Goal: Task Accomplishment & Management: Complete application form

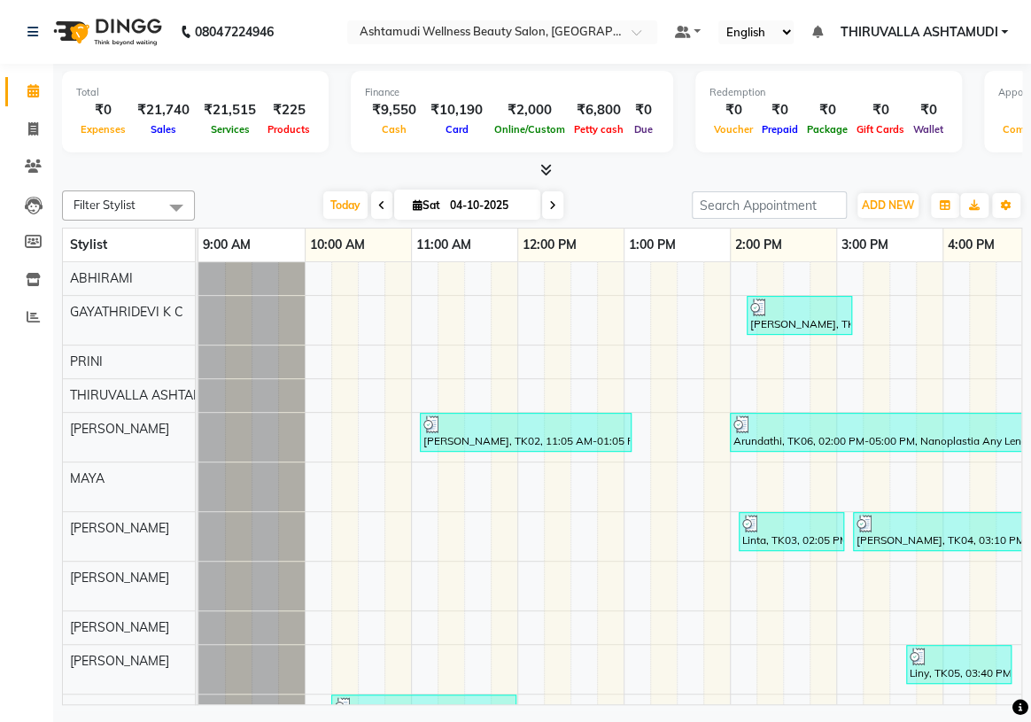
click at [380, 197] on span at bounding box center [381, 204] width 21 height 27
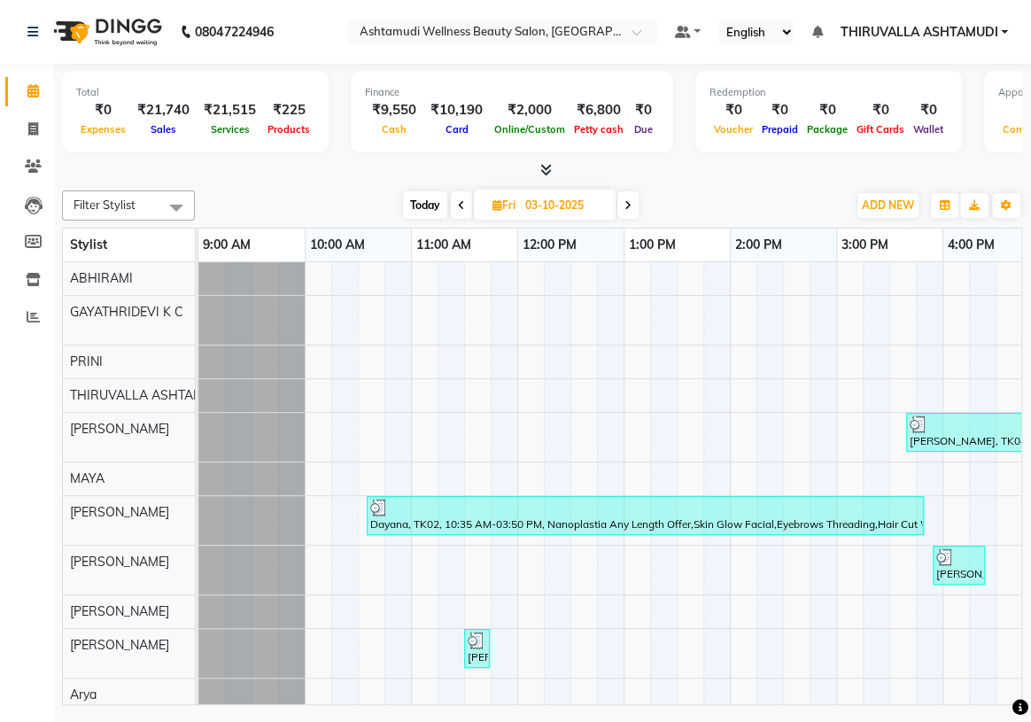
click at [458, 201] on icon at bounding box center [461, 205] width 7 height 11
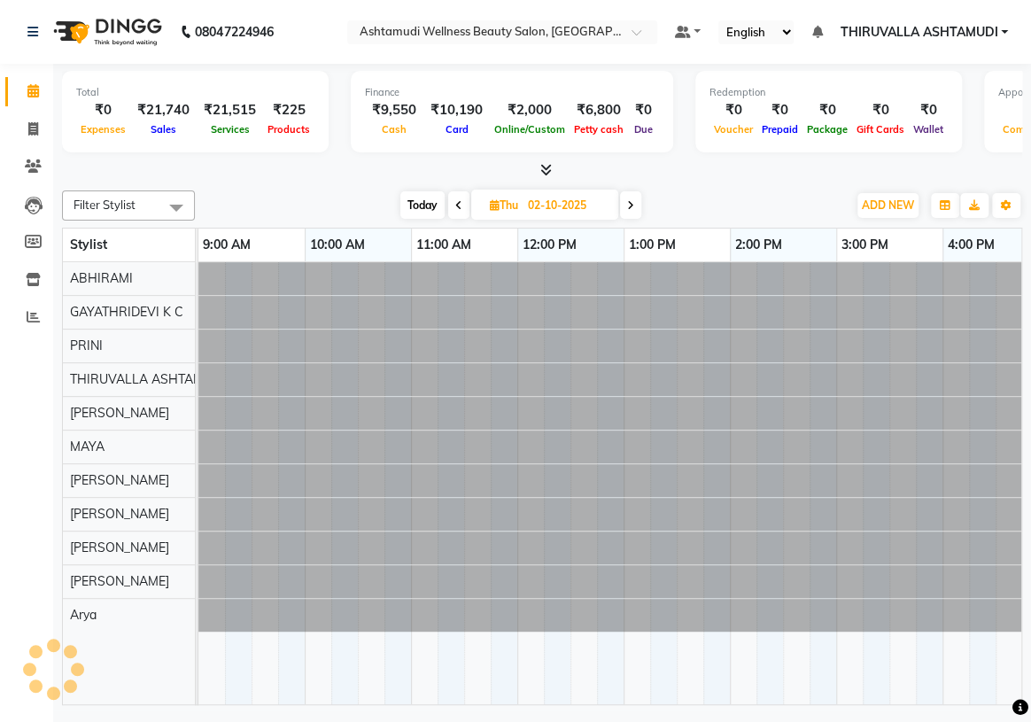
scroll to position [0, 665]
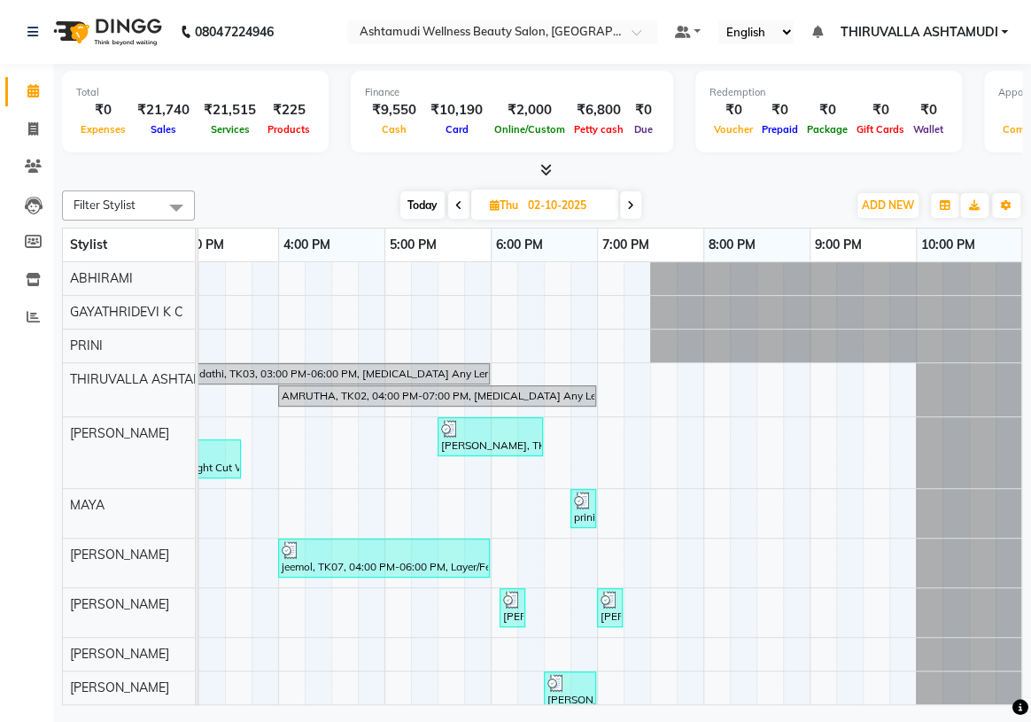
click at [462, 206] on span at bounding box center [458, 204] width 21 height 27
type input "01-10-2025"
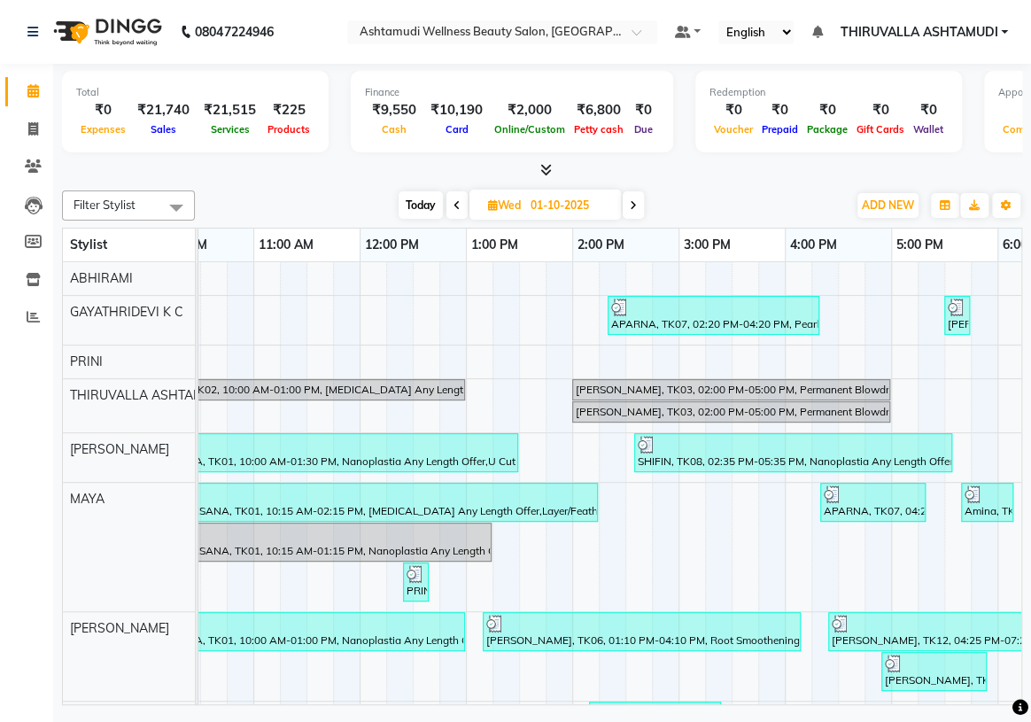
scroll to position [0, 0]
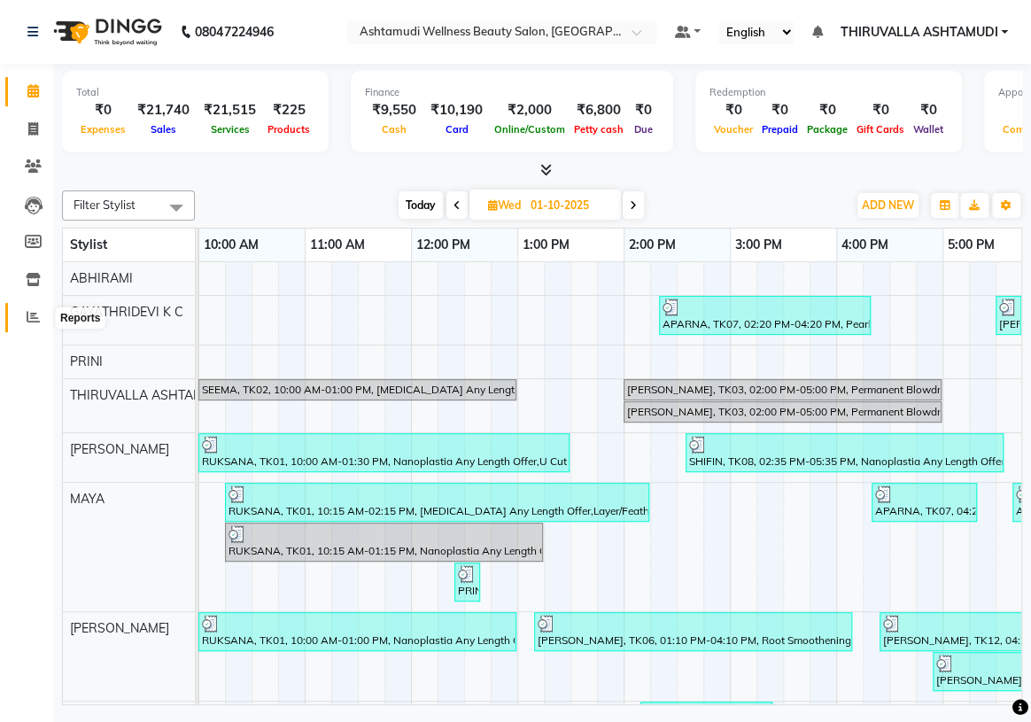
click at [27, 319] on icon at bounding box center [33, 316] width 13 height 13
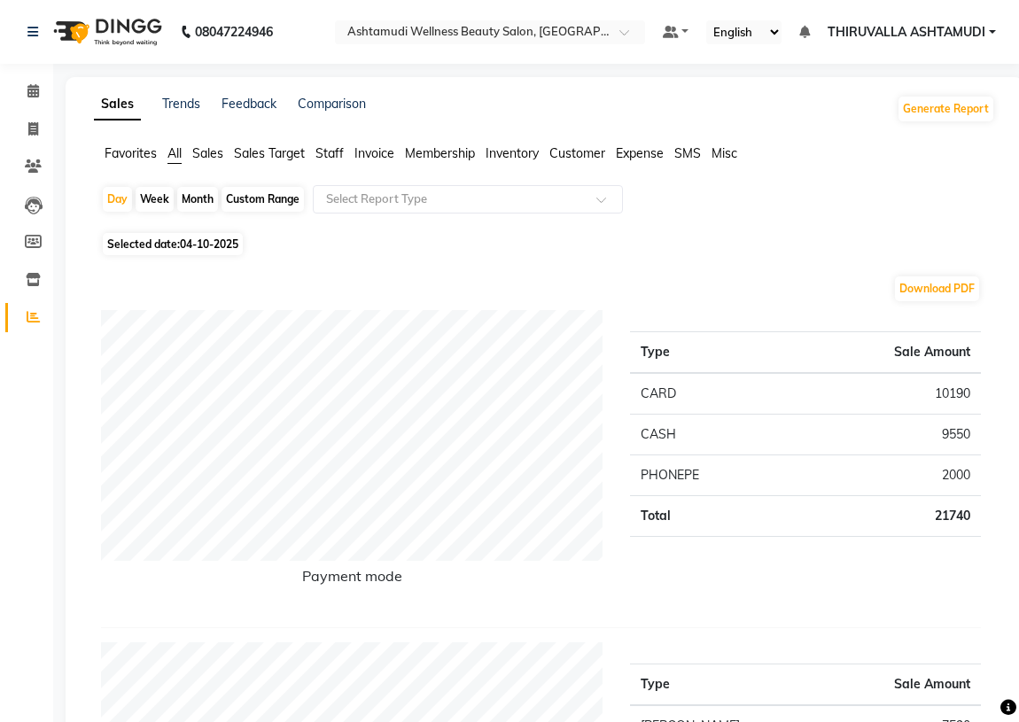
click at [232, 247] on span "04-10-2025" at bounding box center [209, 243] width 58 height 13
select select "10"
select select "2025"
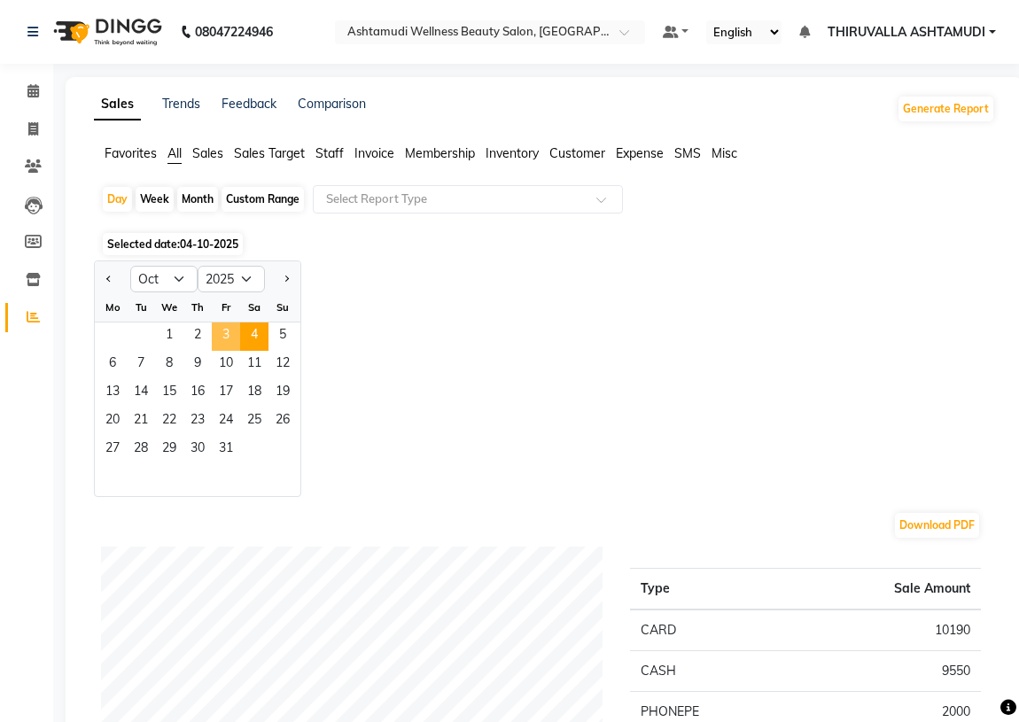
click at [228, 343] on span "3" at bounding box center [226, 337] width 28 height 28
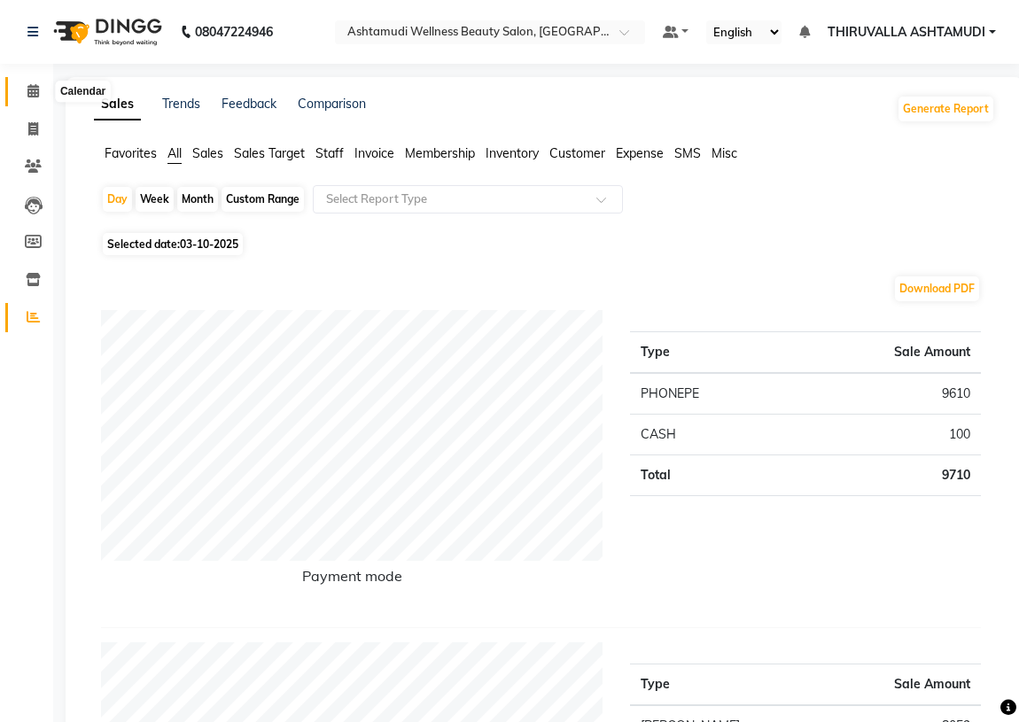
click at [27, 89] on icon at bounding box center [33, 90] width 12 height 13
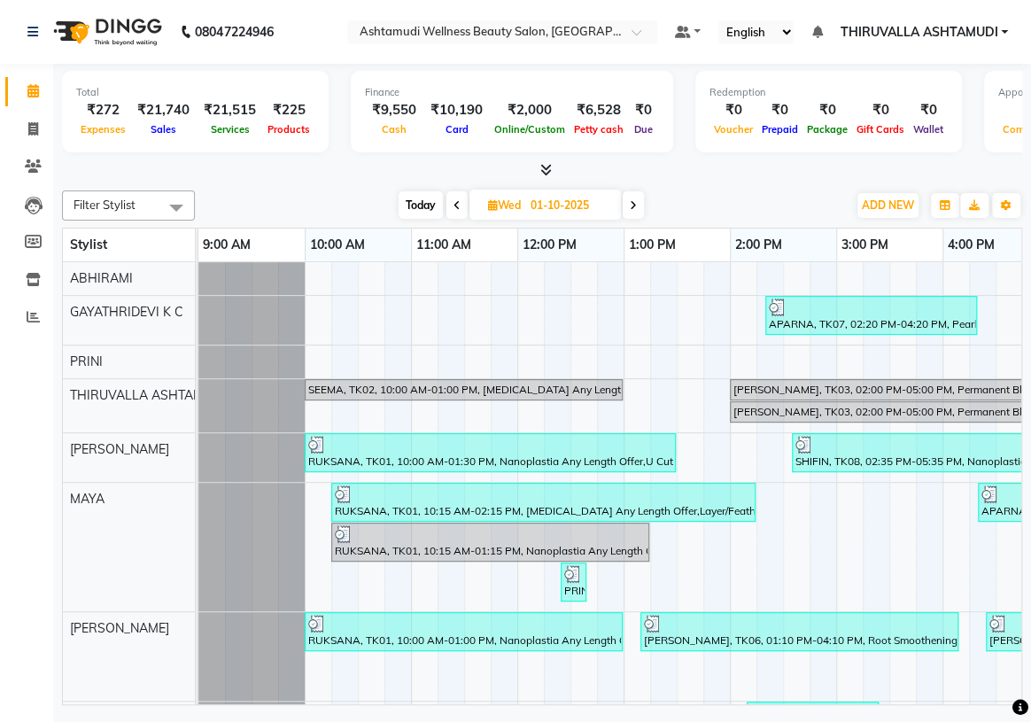
click at [416, 203] on span "Today" at bounding box center [421, 204] width 44 height 27
type input "04-10-2025"
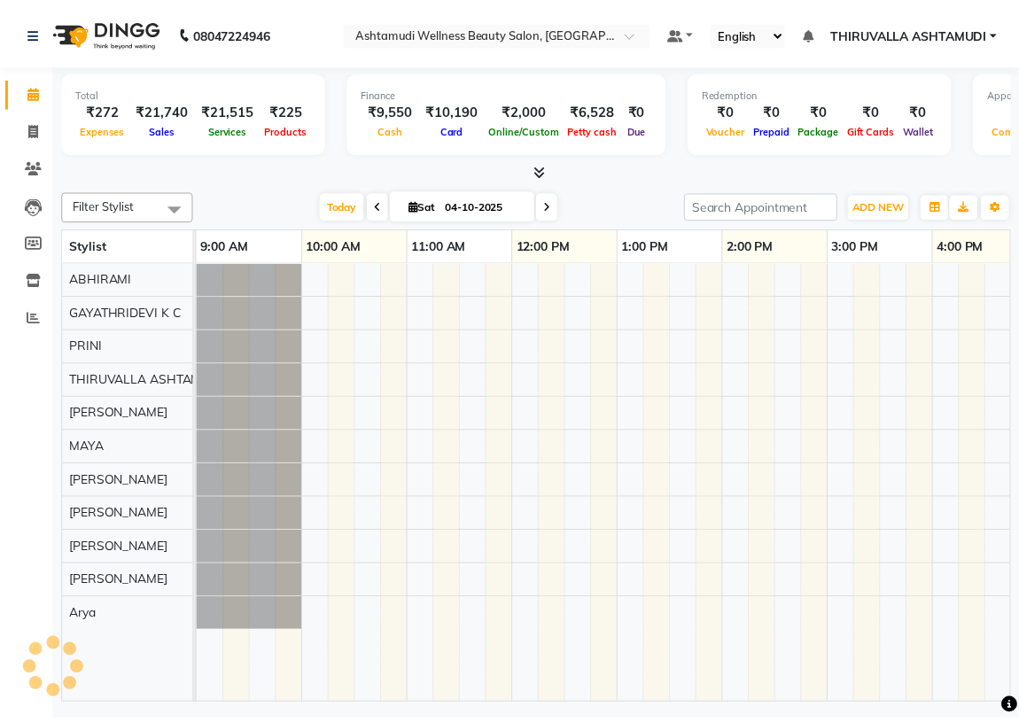
scroll to position [0, 665]
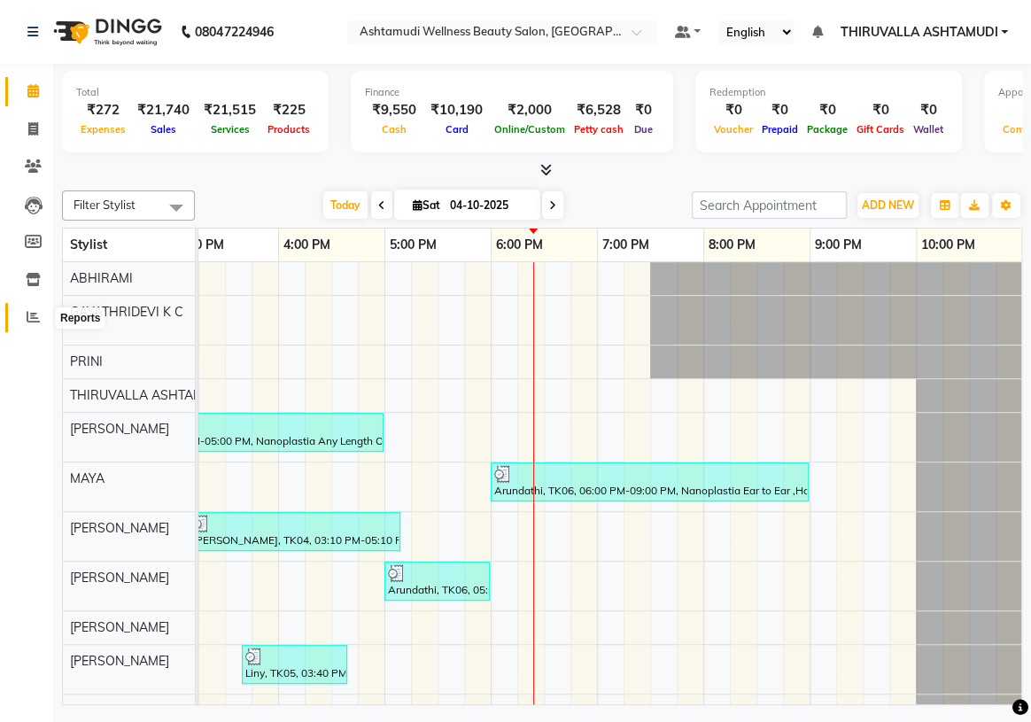
click at [31, 318] on icon at bounding box center [33, 316] width 13 height 13
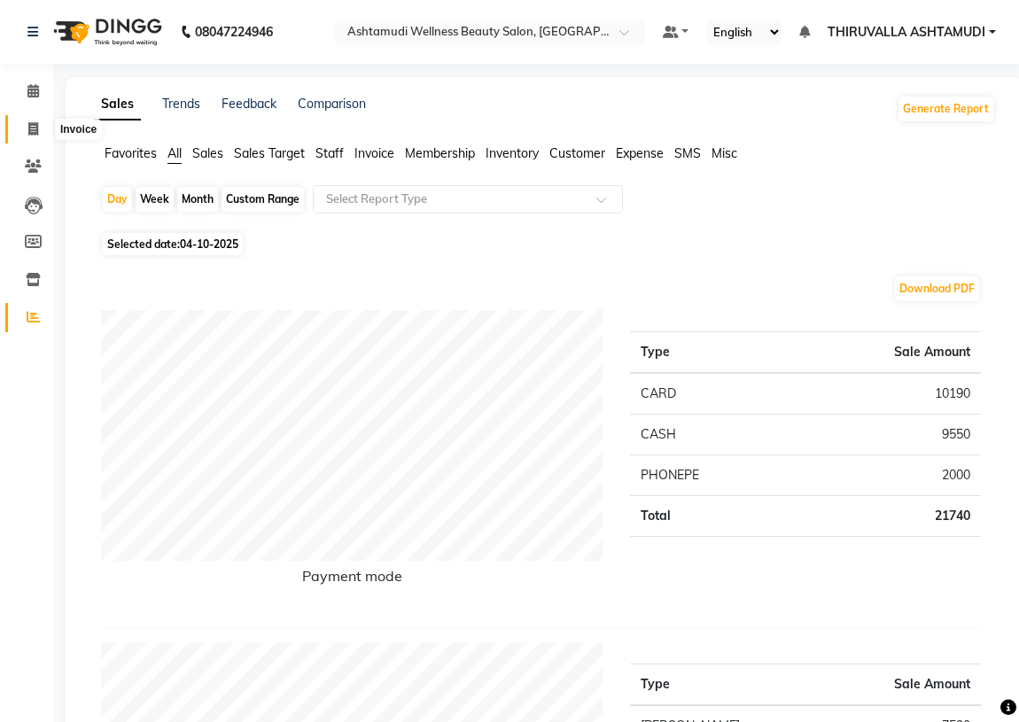
click at [28, 128] on icon at bounding box center [33, 128] width 10 height 13
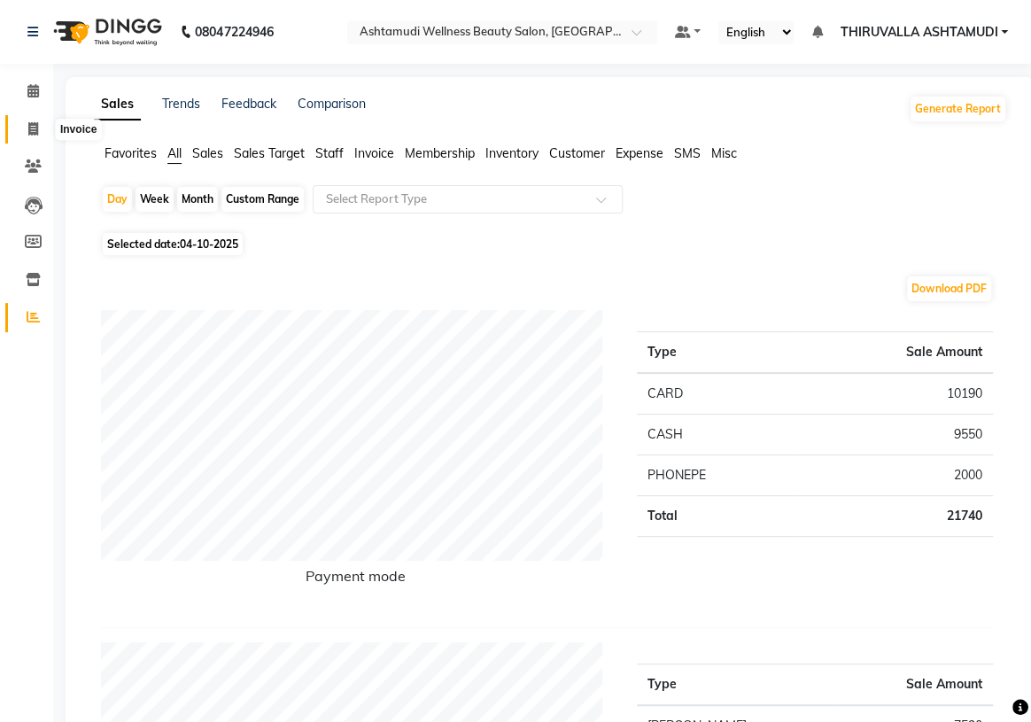
select select "service"
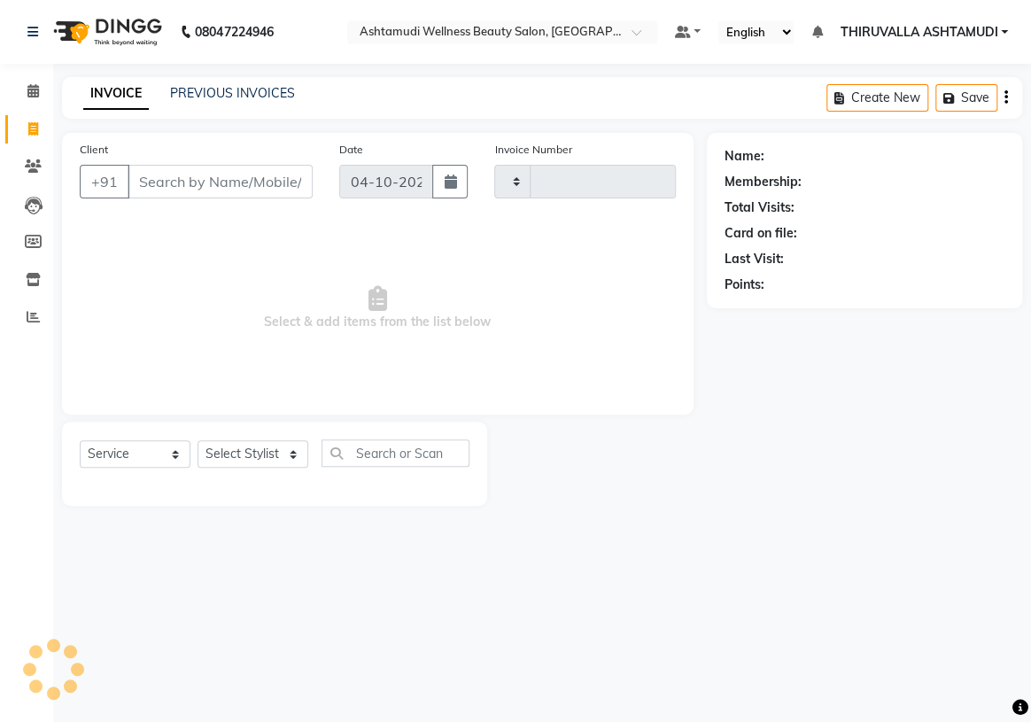
type input "1834"
select select "4634"
click at [301, 457] on select "Select Stylist" at bounding box center [253, 453] width 111 height 27
select select "87761"
click at [198, 440] on select "Select Stylist ABHIRAMI [PERSON_NAME] [PERSON_NAME] [PERSON_NAME] [PERSON_NAME]…" at bounding box center [253, 453] width 111 height 27
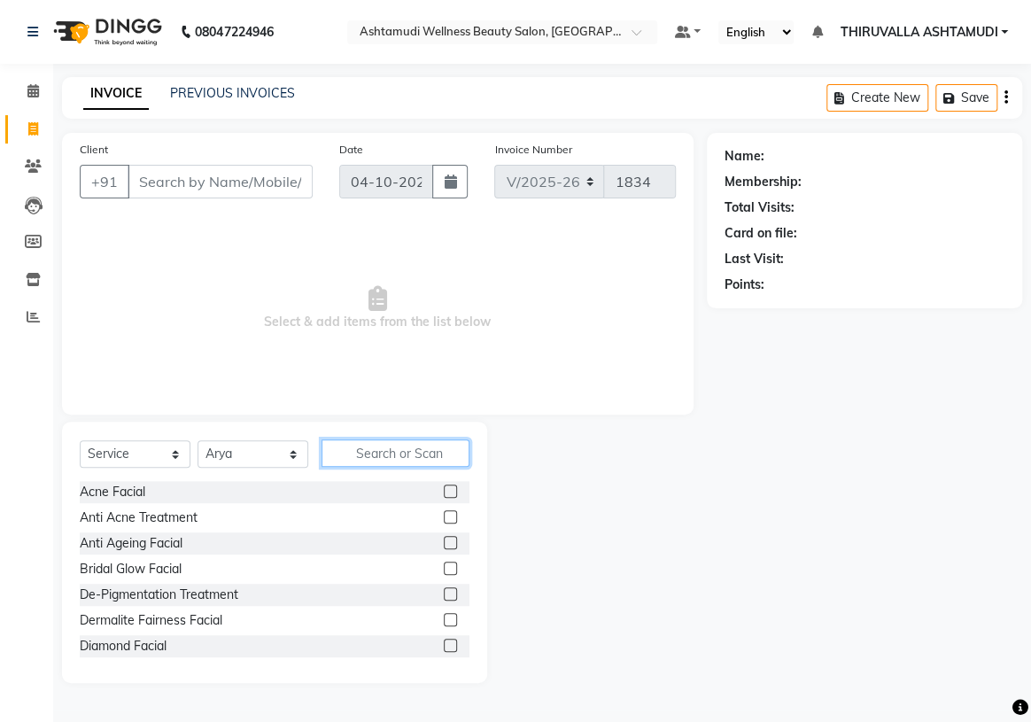
click at [380, 451] on input "text" at bounding box center [396, 453] width 148 height 27
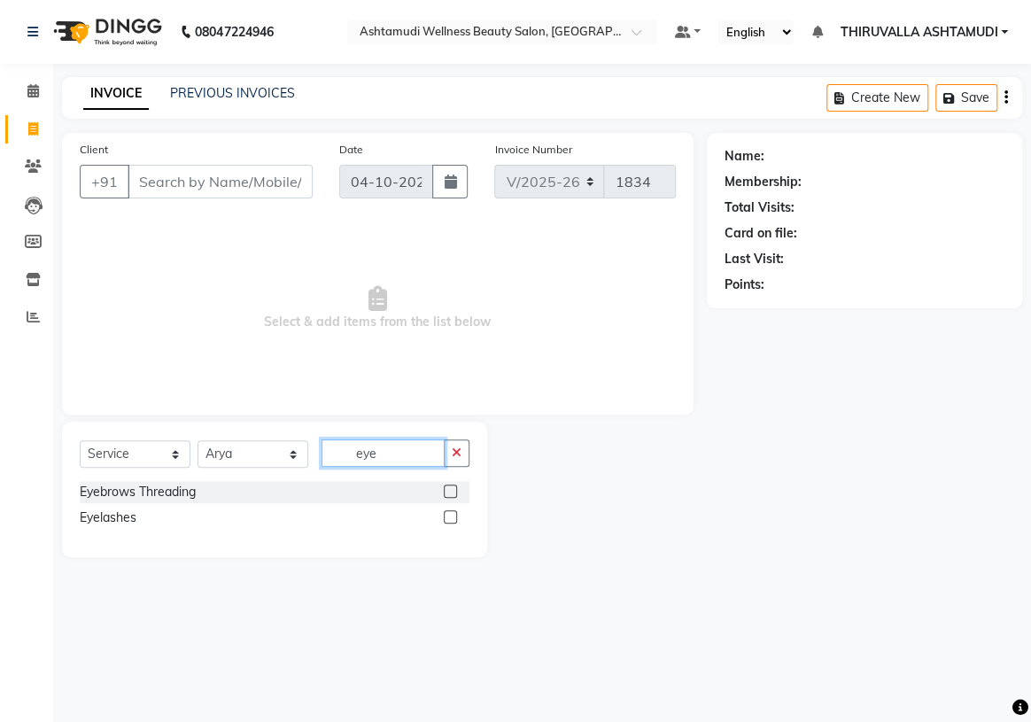
type input "eye"
click at [447, 493] on label at bounding box center [450, 491] width 13 height 13
click at [447, 493] on input "checkbox" at bounding box center [450, 492] width 12 height 12
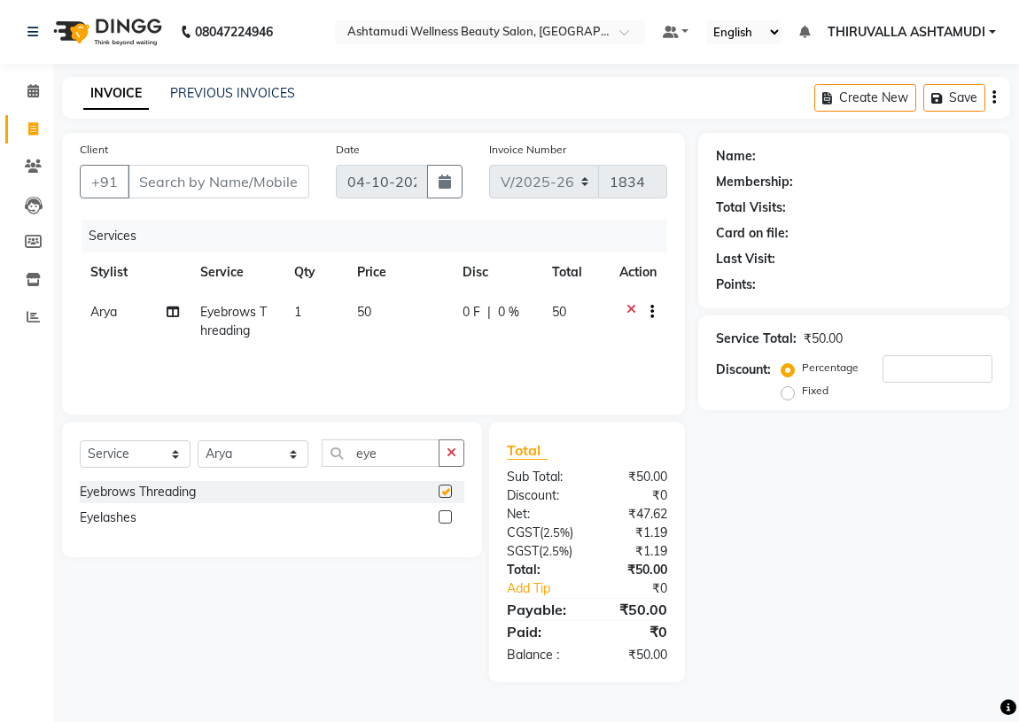
checkbox input "false"
drag, startPoint x: 401, startPoint y: 451, endPoint x: 335, endPoint y: 435, distance: 68.3
click at [330, 456] on input "eye" at bounding box center [381, 453] width 118 height 27
type input "upp"
click at [445, 520] on label at bounding box center [445, 516] width 13 height 13
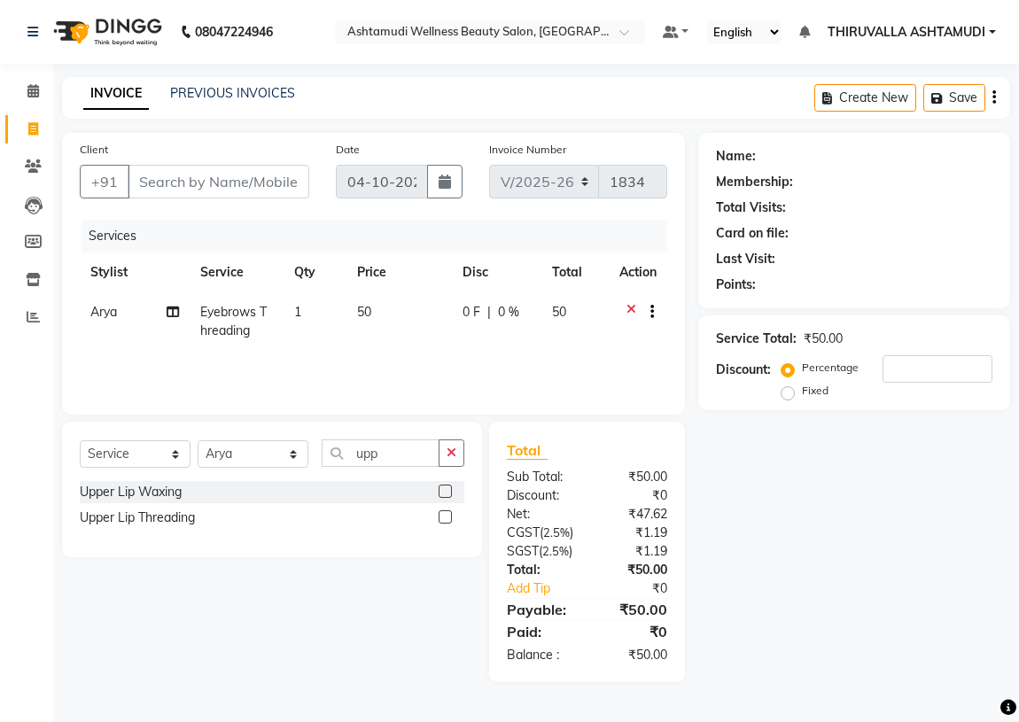
click at [445, 520] on input "checkbox" at bounding box center [445, 518] width 12 height 12
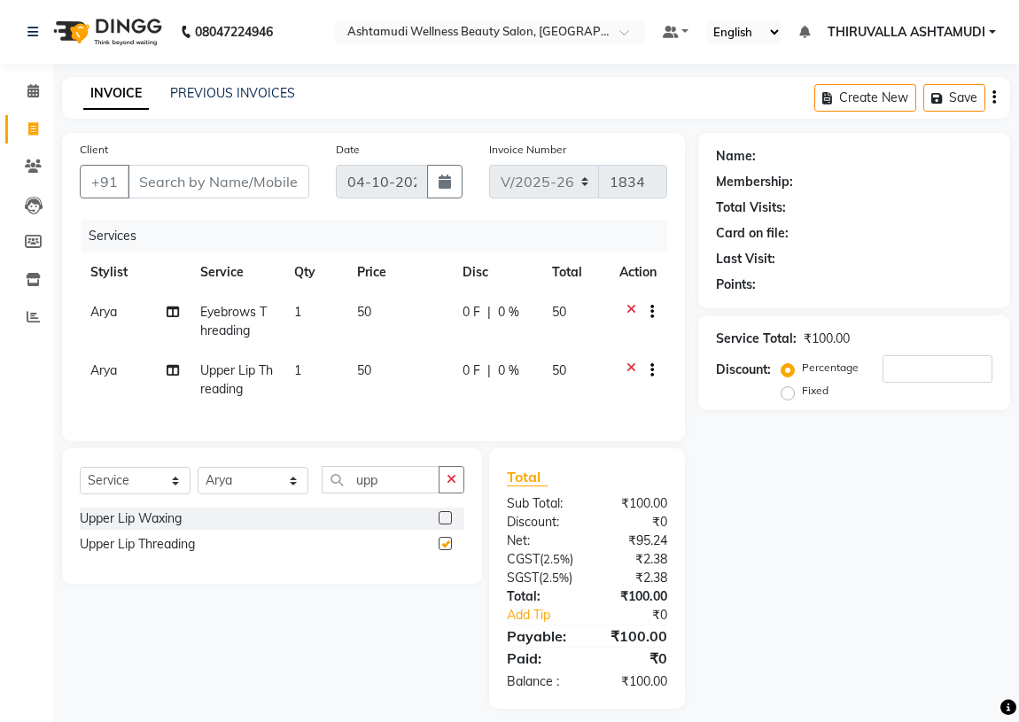
checkbox input "false"
drag, startPoint x: 401, startPoint y: 494, endPoint x: 333, endPoint y: 496, distance: 67.4
click at [333, 494] on input "upp" at bounding box center [381, 479] width 118 height 27
type input "for"
click at [446, 525] on label at bounding box center [445, 517] width 13 height 13
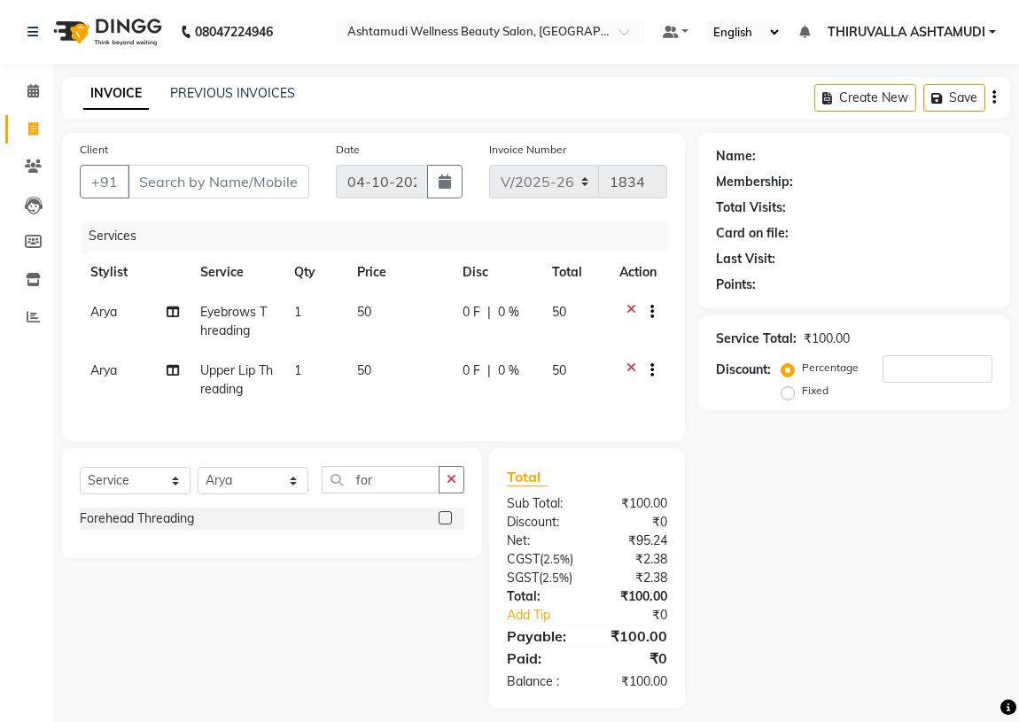
click at [446, 525] on input "checkbox" at bounding box center [445, 519] width 12 height 12
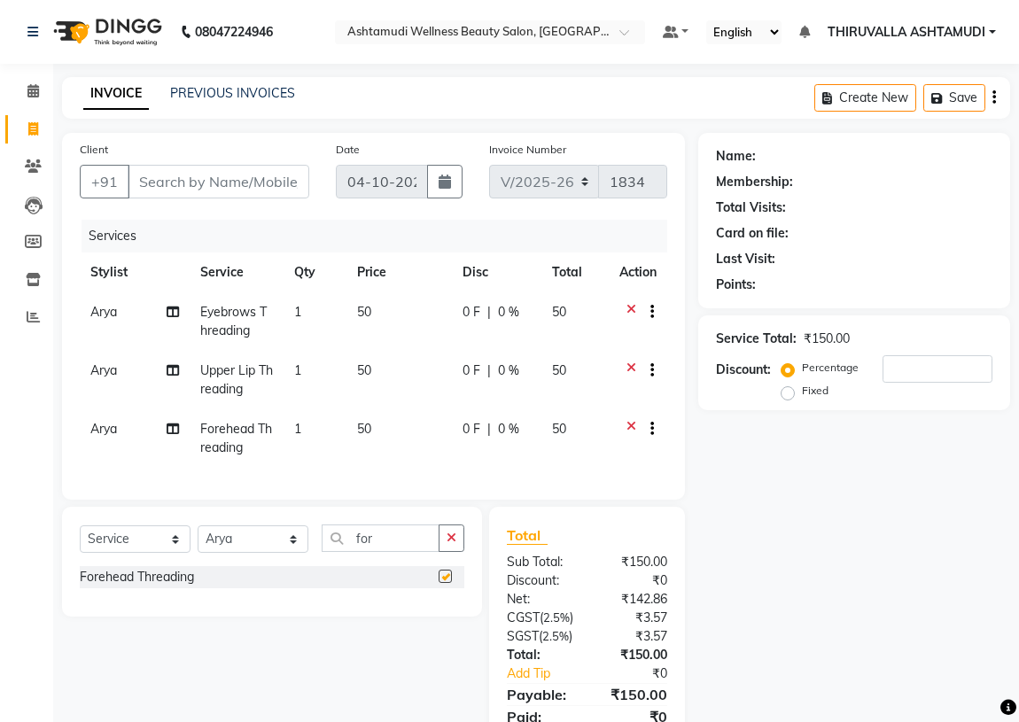
checkbox input "false"
click at [271, 184] on input "Client" at bounding box center [219, 182] width 182 height 34
type input "9"
type input "0"
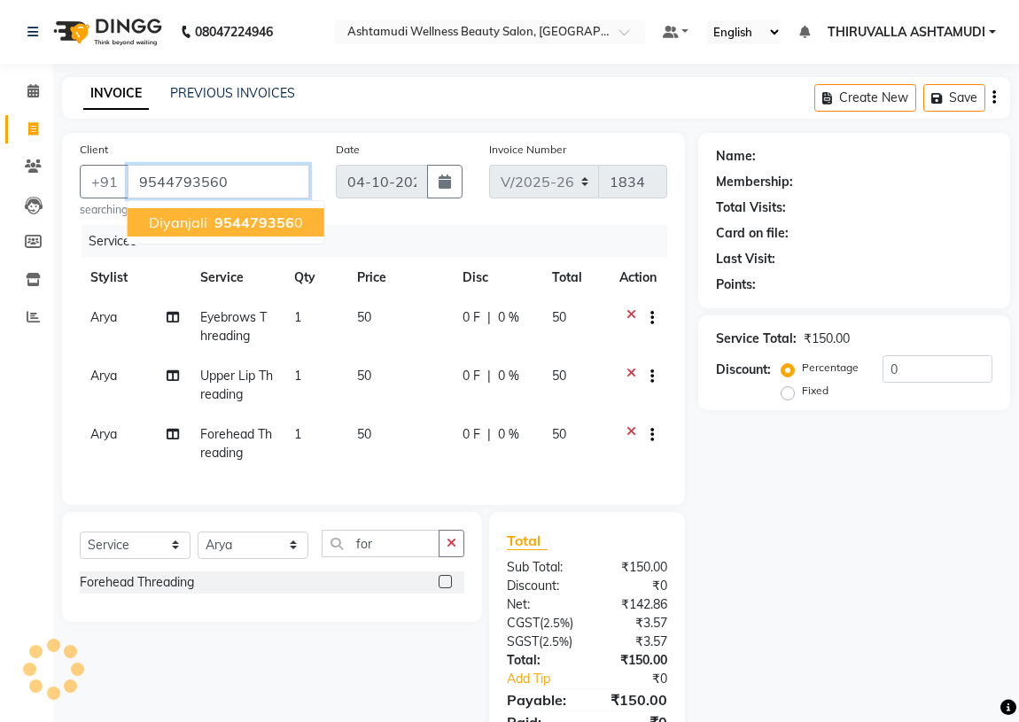
type input "9544793560"
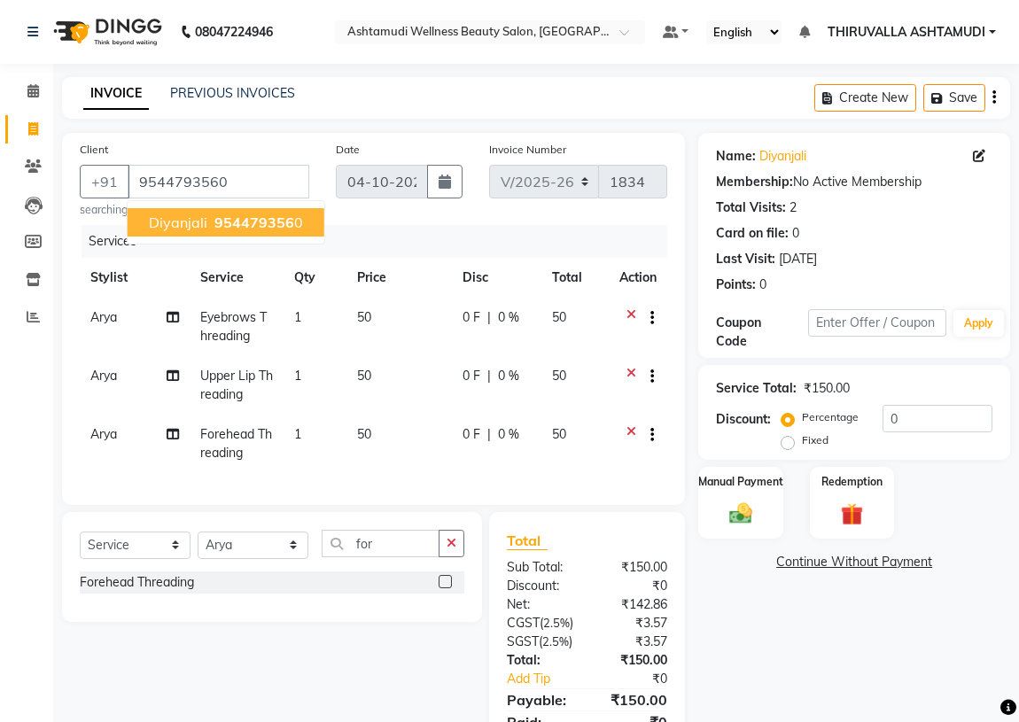
click at [242, 227] on span "954479356" at bounding box center [254, 223] width 80 height 18
drag, startPoint x: 742, startPoint y: 514, endPoint x: 763, endPoint y: 526, distance: 24.6
click at [743, 514] on img at bounding box center [740, 513] width 38 height 27
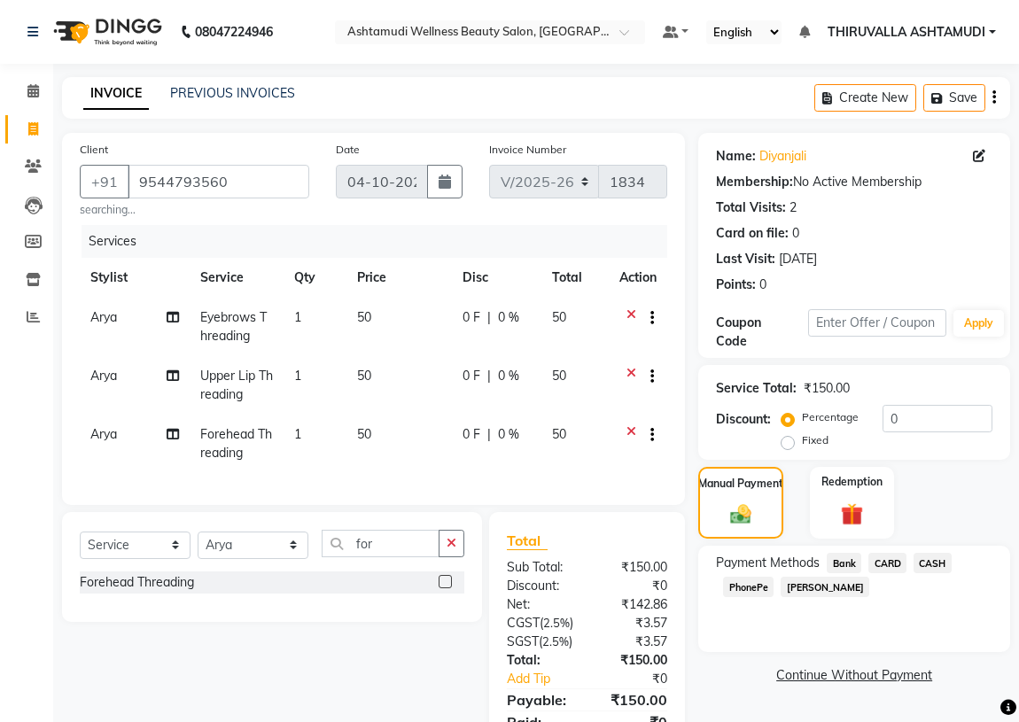
click at [754, 594] on span "PhonePe" at bounding box center [748, 587] width 51 height 20
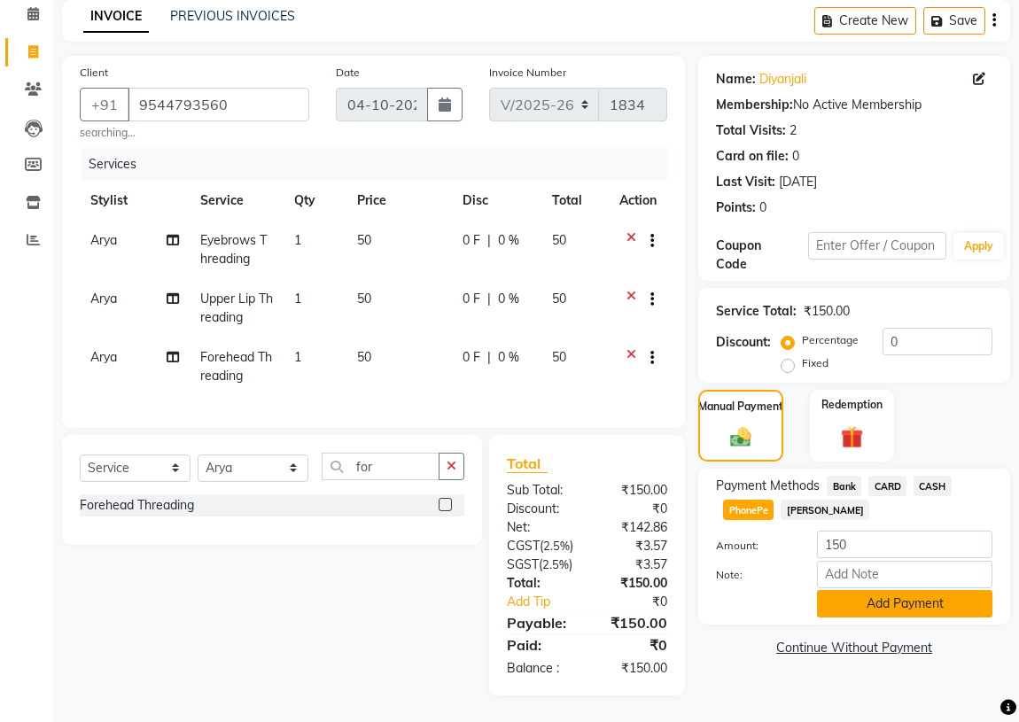
click at [929, 590] on button "Add Payment" at bounding box center [904, 603] width 175 height 27
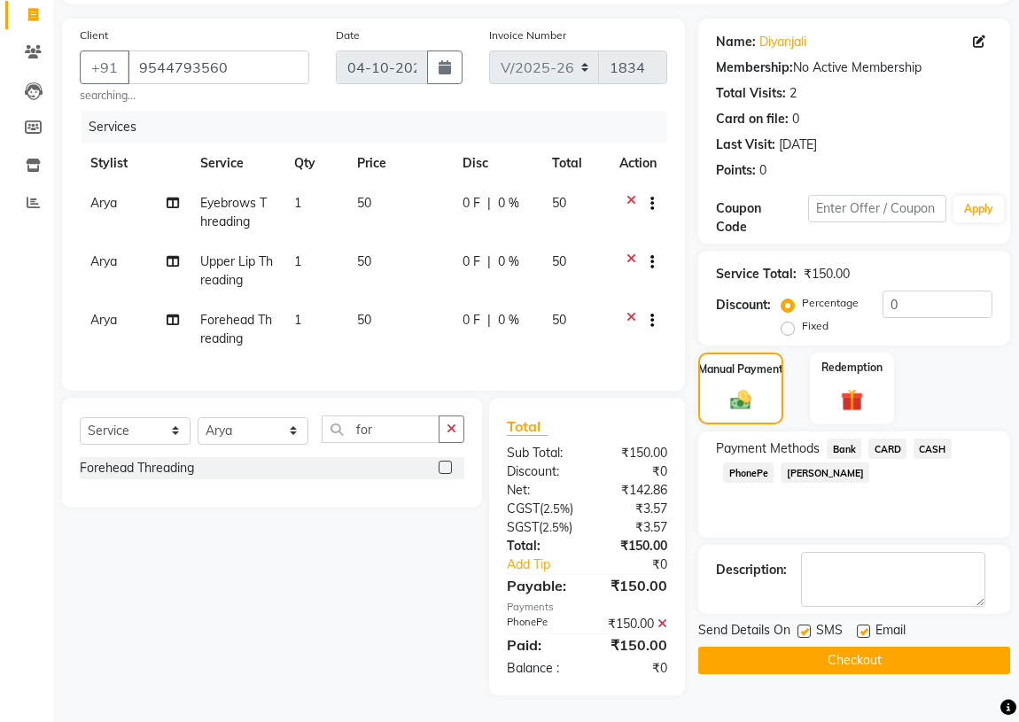
scroll to position [164, 0]
click at [885, 647] on button "Checkout" at bounding box center [854, 660] width 312 height 27
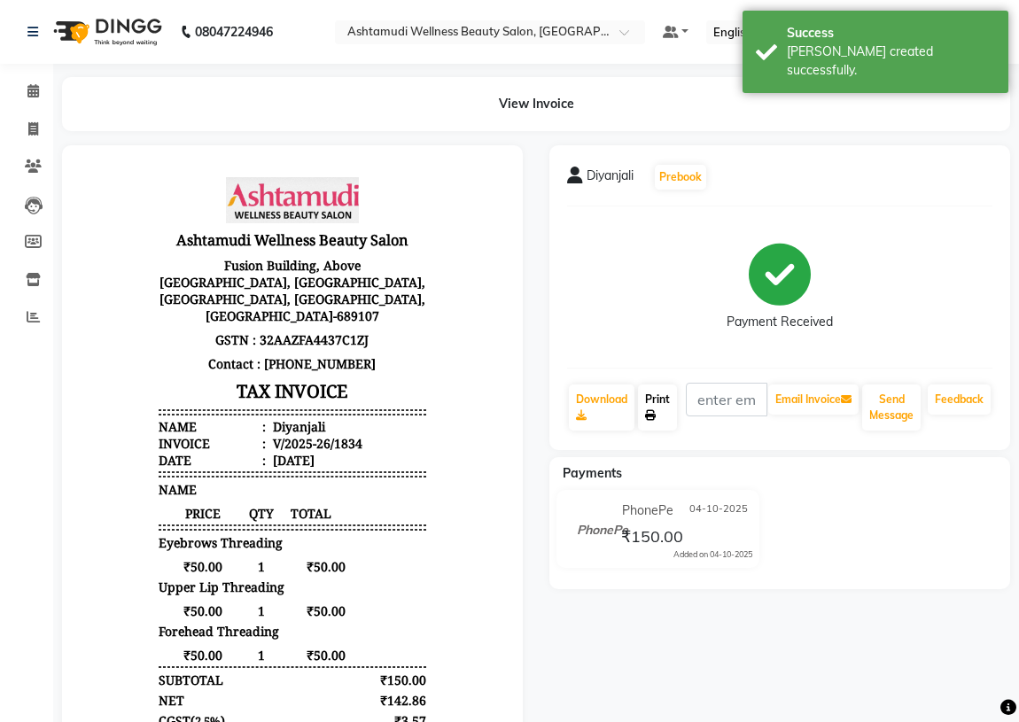
click at [655, 410] on icon at bounding box center [650, 415] width 11 height 11
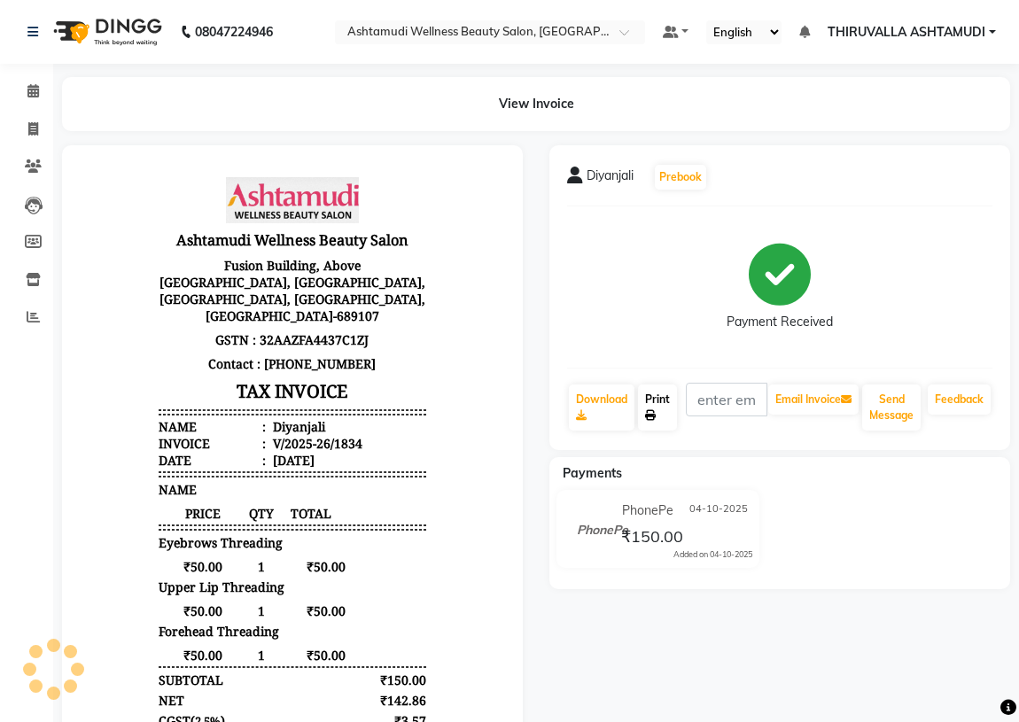
click at [658, 398] on link "Print" at bounding box center [657, 408] width 39 height 46
click at [35, 320] on icon at bounding box center [33, 316] width 13 height 13
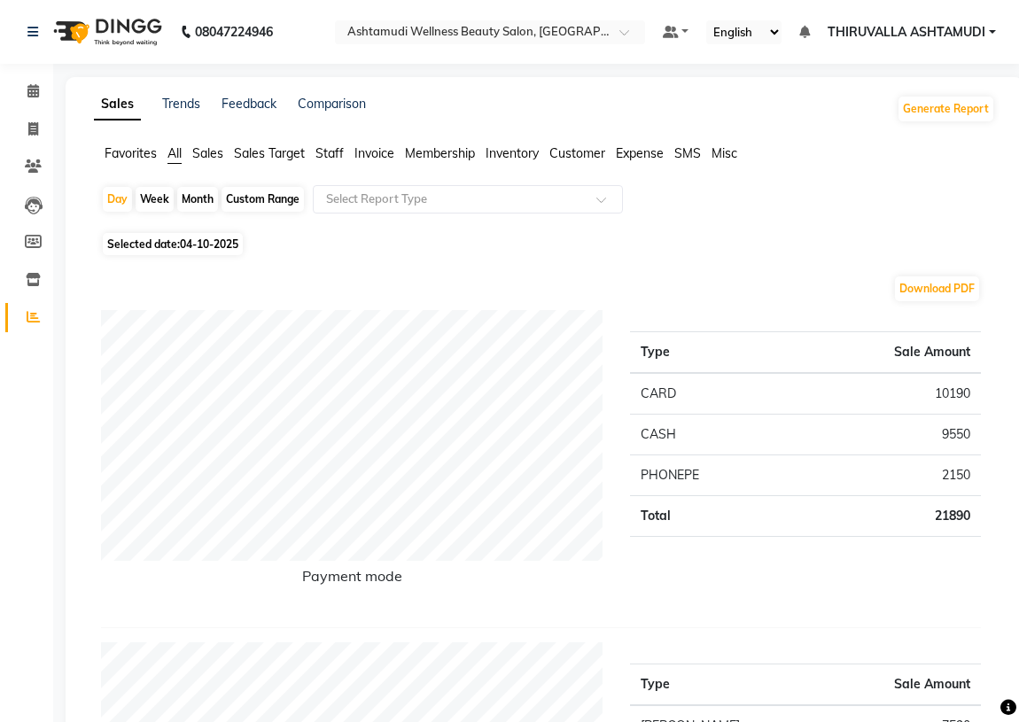
click at [334, 112] on div "Comparison" at bounding box center [332, 109] width 68 height 28
click at [334, 105] on link "Comparison" at bounding box center [332, 104] width 68 height 16
select select "single_date"
select select "single_date_dash"
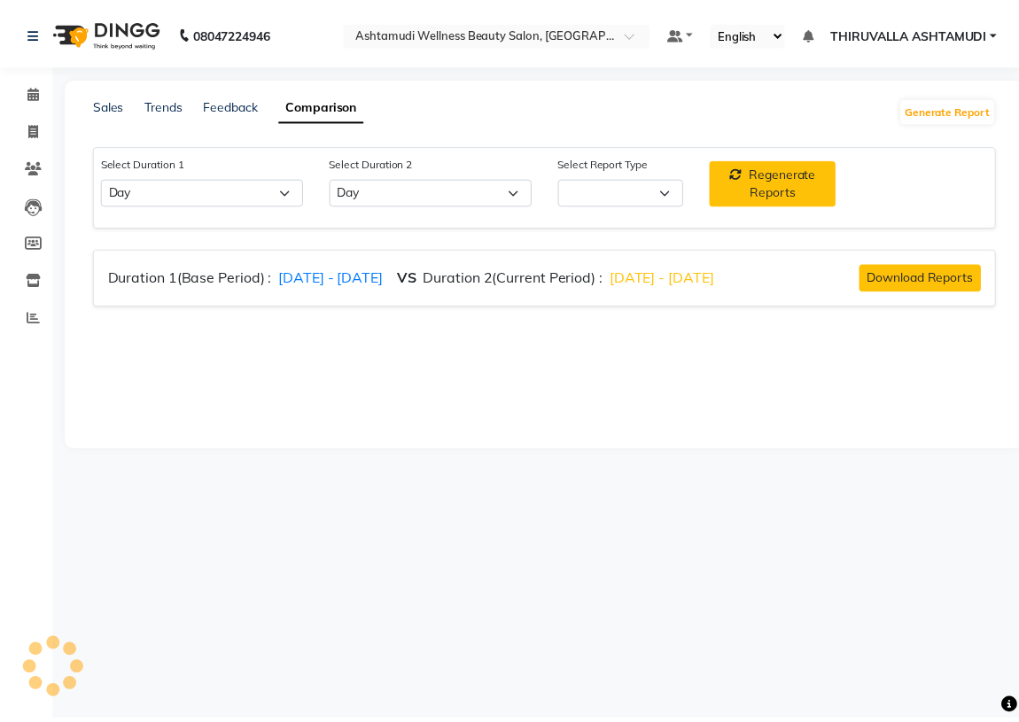
select select "comparison_report"
